Goal: Communication & Community: Answer question/provide support

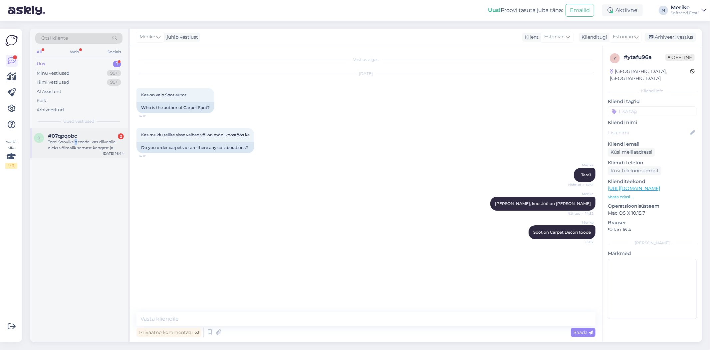
click at [76, 139] on div "Tere! Sooviksin teada, kas diivanile oleks võimalik samast kangast ja toonis di…" at bounding box center [86, 145] width 76 height 12
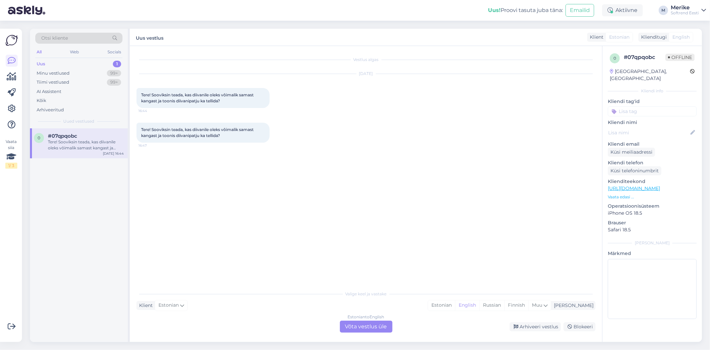
click at [375, 321] on div "Estonian to English Võta vestlus üle" at bounding box center [366, 326] width 53 height 12
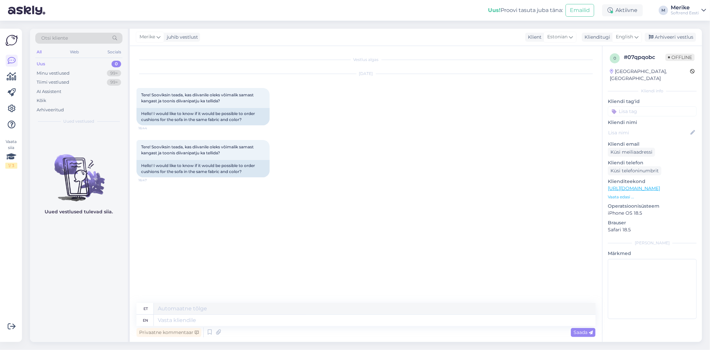
click at [638, 31] on div "Merike juhib vestlust Klient Estonian Klienditugi English Arabic Belarusian Bul…" at bounding box center [416, 37] width 573 height 17
click at [636, 34] on icon at bounding box center [637, 36] width 4 height 7
click at [603, 147] on link "Estonian" at bounding box center [612, 152] width 73 height 11
click at [152, 320] on textarea at bounding box center [366, 319] width 459 height 14
click at [161, 318] on textarea "Tere! jah ikka" at bounding box center [366, 319] width 459 height 14
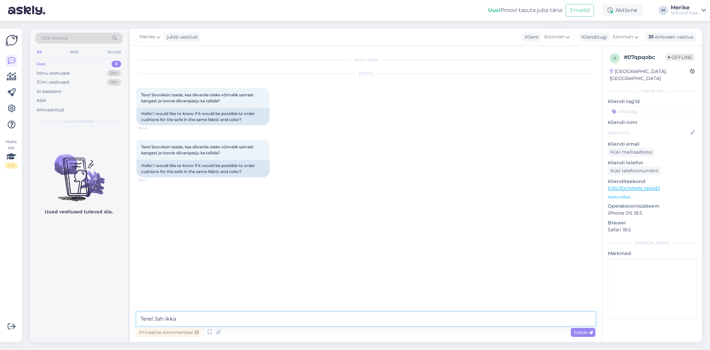
click at [191, 315] on textarea "Tere! Jah ikka" at bounding box center [366, 319] width 459 height 14
type textarea "Tere! Jah ikka on võimalik samast kangast ja toonist dekoratiivpatju tellida."
